Goal: Transaction & Acquisition: Book appointment/travel/reservation

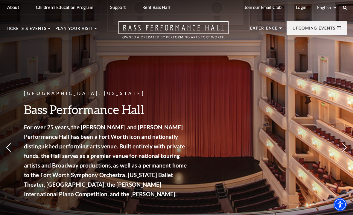
click at [159, 100] on link "Broadway At The Bass" at bounding box center [138, 103] width 67 height 8
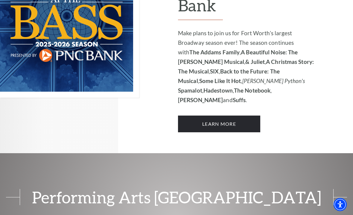
scroll to position [432, 0]
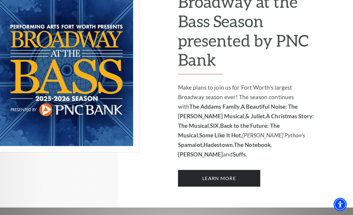
click at [231, 170] on link "Learn More" at bounding box center [219, 178] width 82 height 17
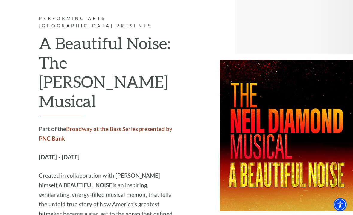
scroll to position [1064, 0]
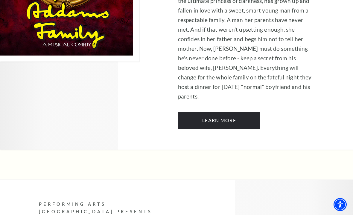
scroll to position [879, 0]
